Goal: Transaction & Acquisition: Subscribe to service/newsletter

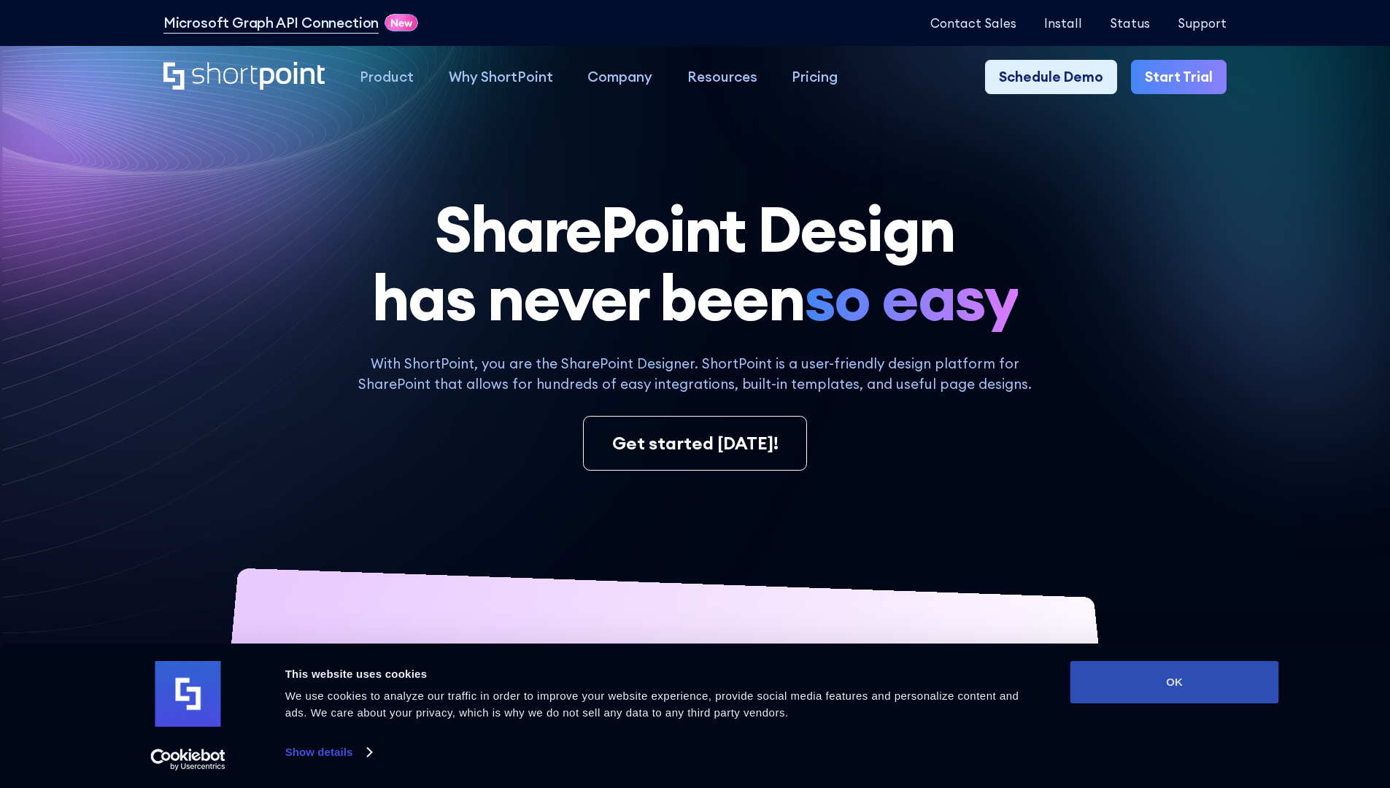
click at [1174, 682] on button "OK" at bounding box center [1174, 682] width 209 height 42
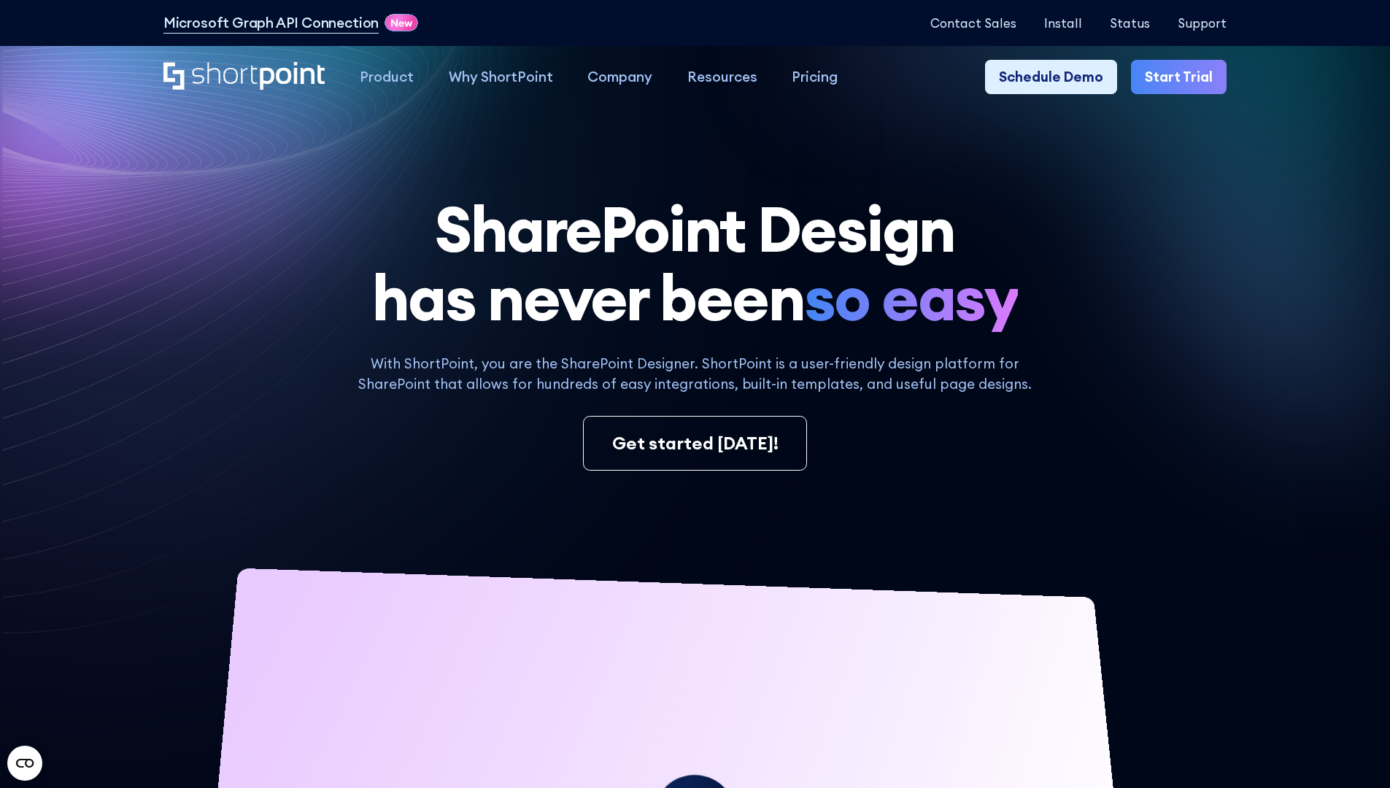
click at [1183, 77] on link "Start Trial" at bounding box center [1179, 77] width 96 height 35
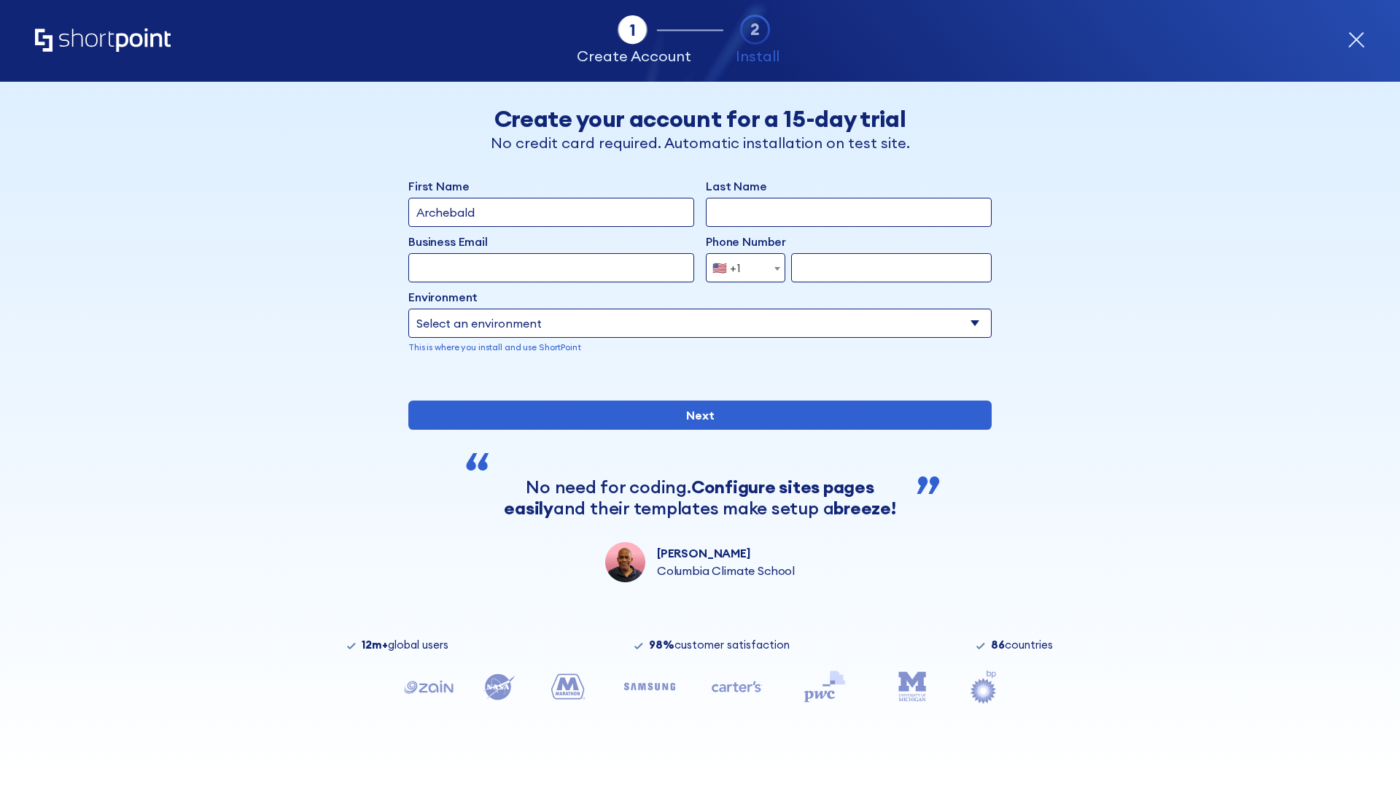
type input "Archebald"
type input "Berkuskv"
type input "2125556789"
select select "Microsoft 365"
type input "2125556789"
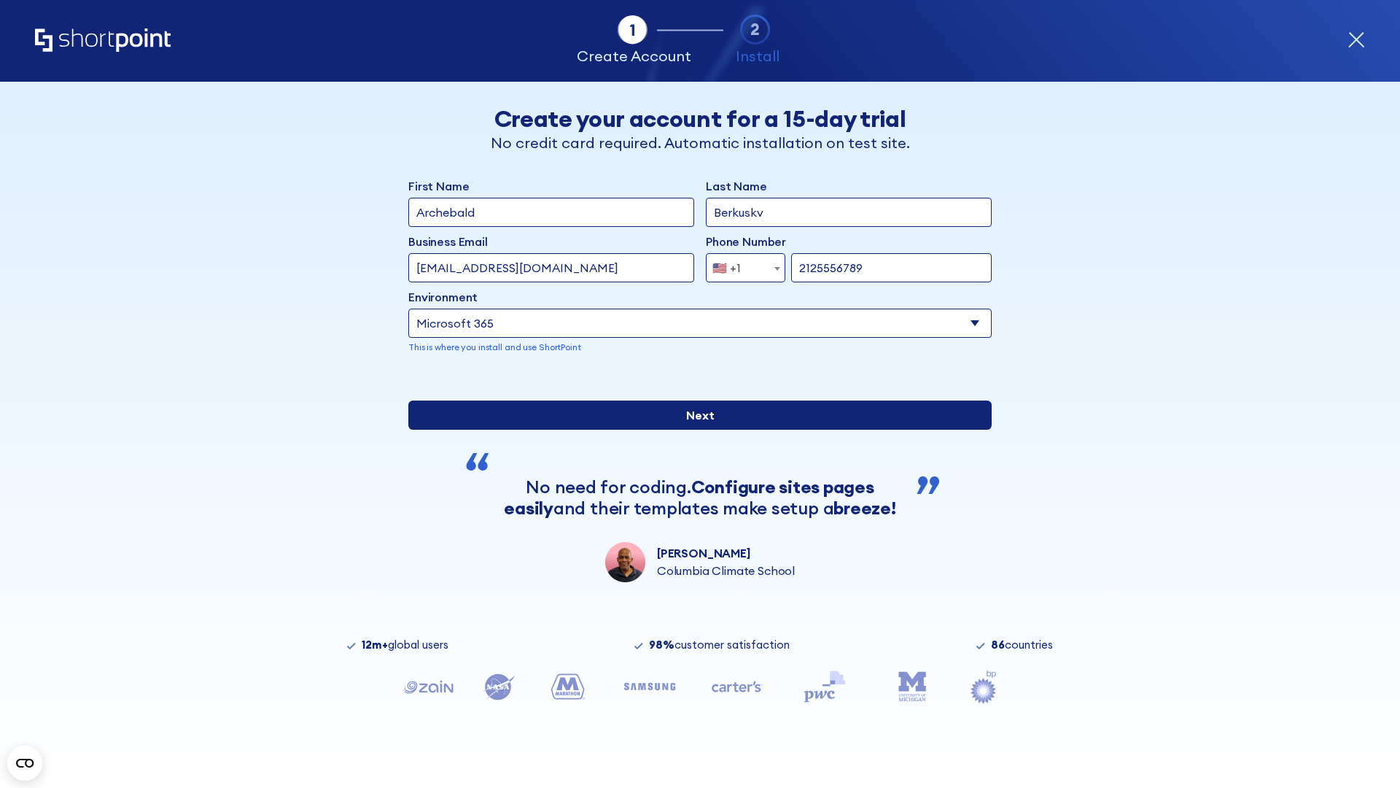
scroll to position [4, 0]
click at [694, 430] on input "Next" at bounding box center [700, 414] width 584 height 29
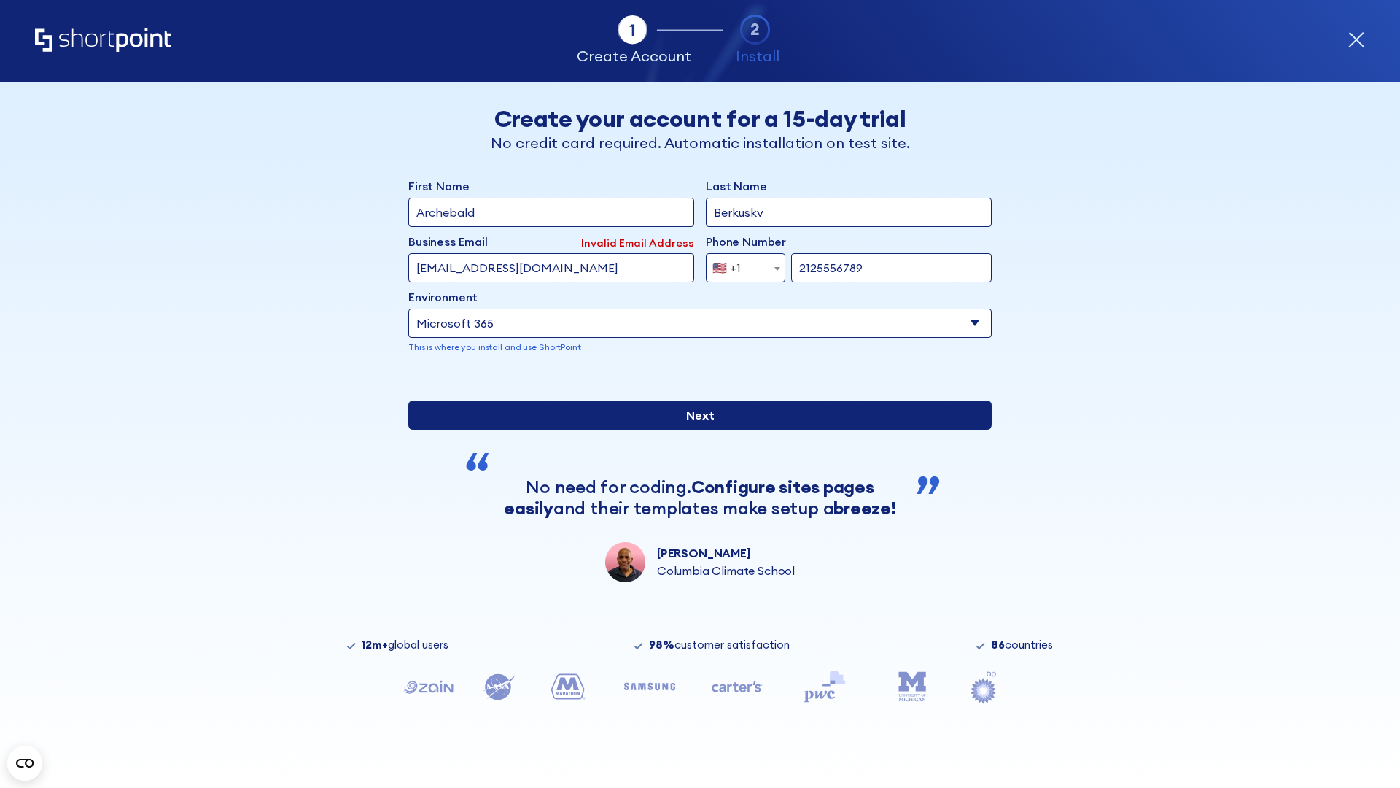
click at [694, 430] on input "Next" at bounding box center [700, 414] width 584 height 29
type input "[EMAIL_ADDRESS][DOMAIN_NAME]"
click at [694, 430] on input "Next" at bounding box center [700, 414] width 584 height 29
